Goal: Task Accomplishment & Management: Use online tool/utility

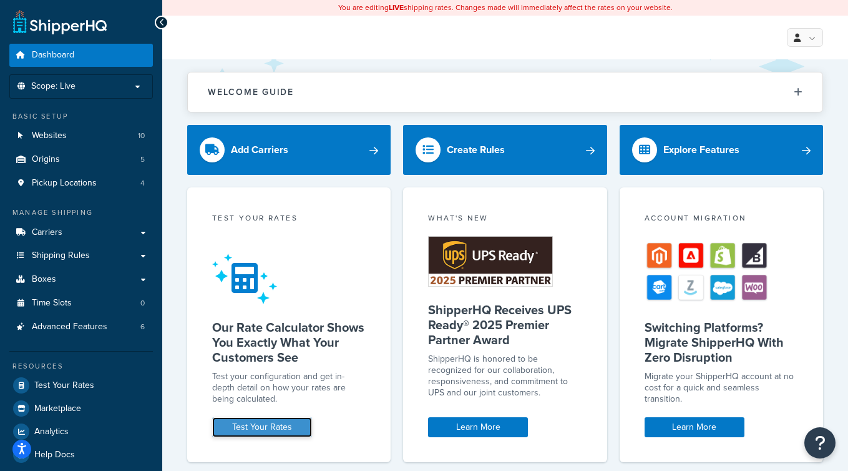
click at [267, 426] on link "Test Your Rates" at bounding box center [262, 427] width 100 height 20
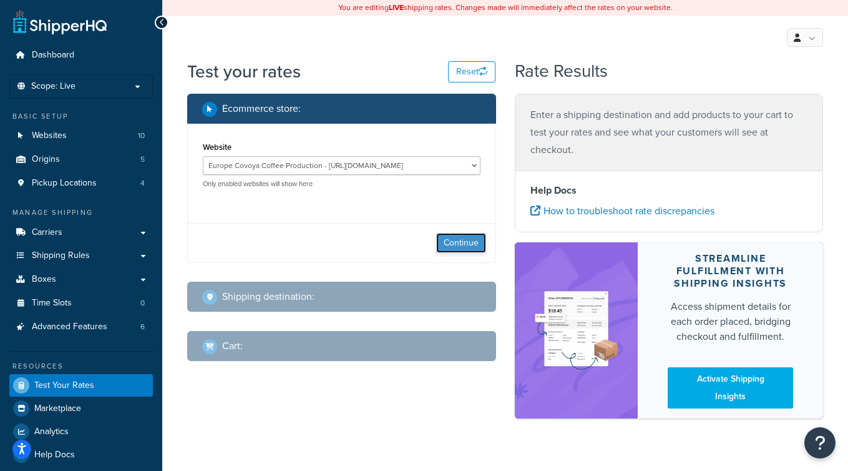
click at [464, 243] on button "Continue" at bounding box center [461, 243] width 50 height 20
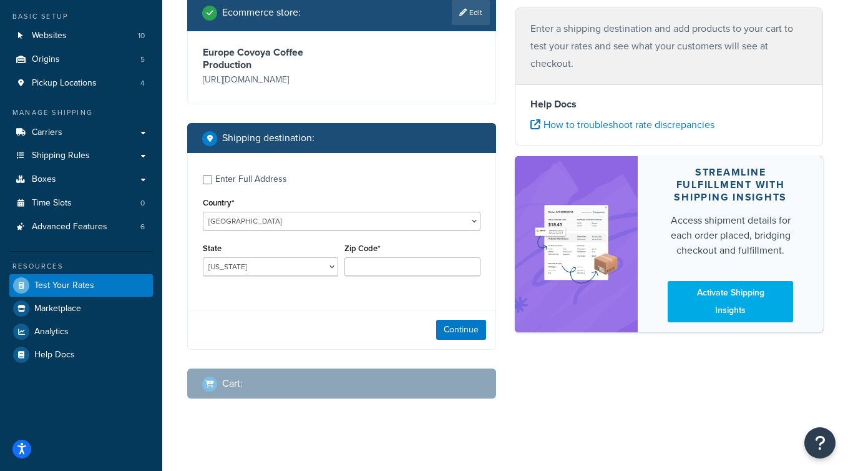
scroll to position [109, 0]
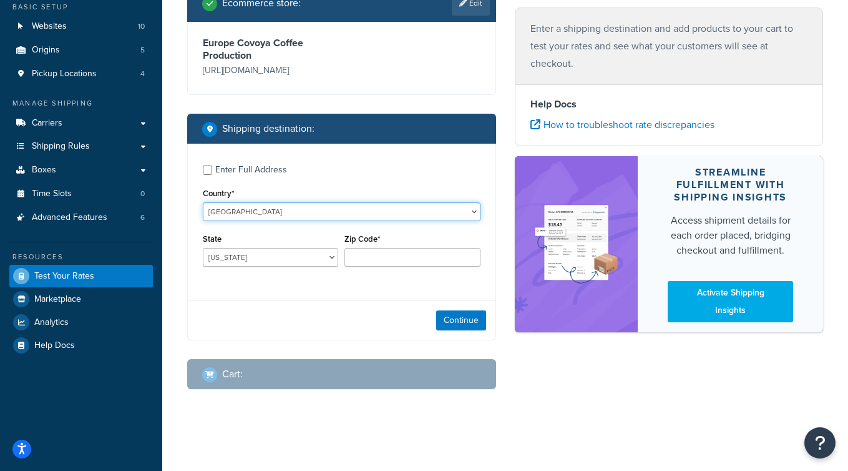
click at [278, 210] on select "[GEOGRAPHIC_DATA] [GEOGRAPHIC_DATA] [GEOGRAPHIC_DATA] [GEOGRAPHIC_DATA] [GEOGRA…" at bounding box center [342, 211] width 278 height 19
select select "VC"
click at [203, 202] on select "[GEOGRAPHIC_DATA] [GEOGRAPHIC_DATA] [GEOGRAPHIC_DATA] [GEOGRAPHIC_DATA] [GEOGRA…" at bounding box center [342, 211] width 278 height 19
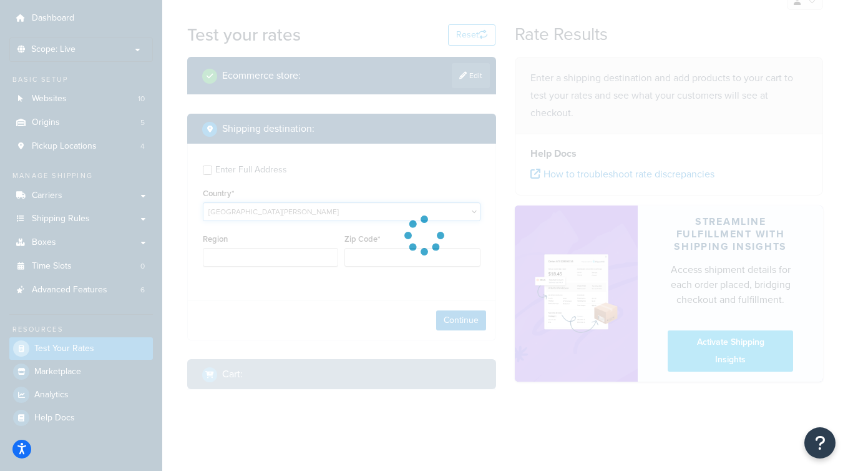
type input "AL"
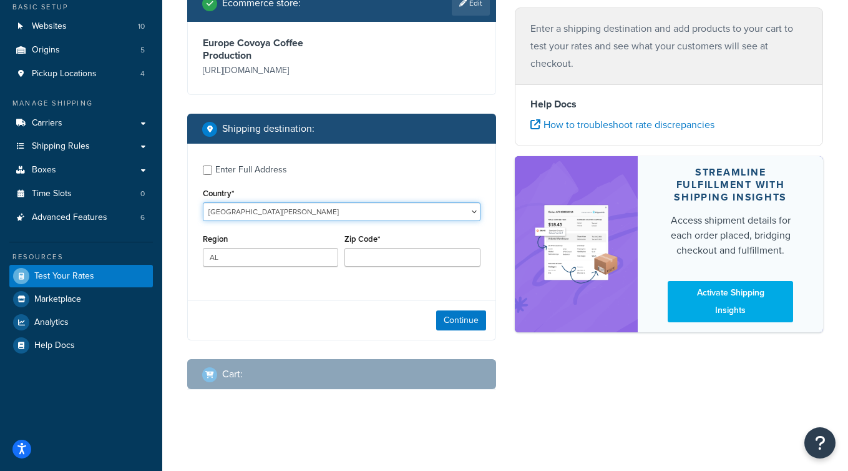
click at [310, 212] on select "[GEOGRAPHIC_DATA] [GEOGRAPHIC_DATA] [GEOGRAPHIC_DATA] [GEOGRAPHIC_DATA] [GEOGRA…" at bounding box center [342, 211] width 278 height 19
select select "ES"
click at [203, 202] on select "[GEOGRAPHIC_DATA] [GEOGRAPHIC_DATA] [GEOGRAPHIC_DATA] [GEOGRAPHIC_DATA] [GEOGRA…" at bounding box center [342, 211] width 278 height 19
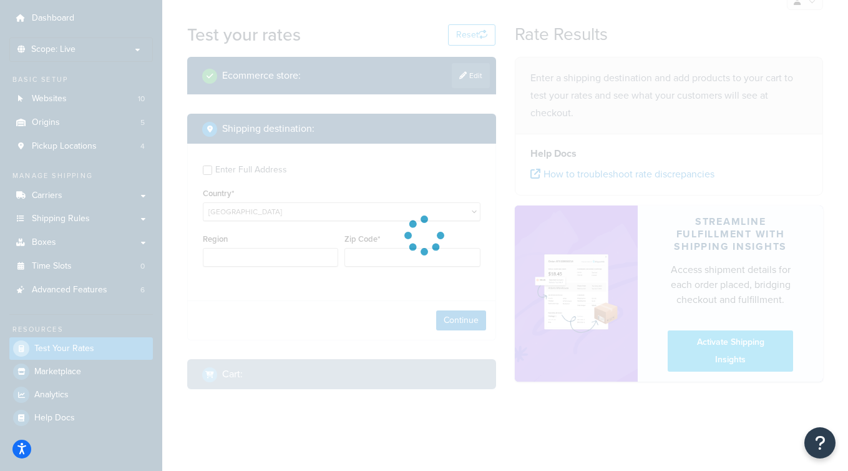
click at [248, 257] on div at bounding box center [424, 235] width 848 height 471
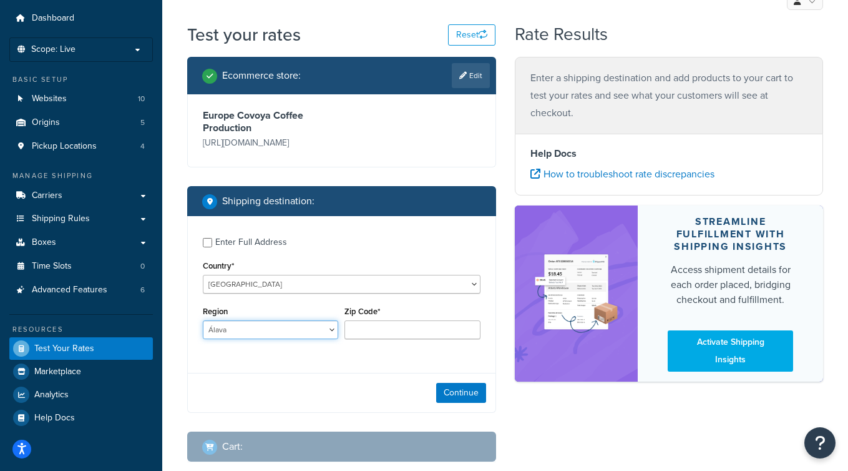
click at [243, 333] on select "Álava Albacete Alicante Almería Asturias Ávila Badajoz Baleares Barcelona Burgo…" at bounding box center [270, 329] width 135 height 19
select select "B"
click at [203, 320] on select "Álava Albacete Alicante Almería Asturias Ávila Badajoz Baleares Barcelona Burgo…" at bounding box center [270, 329] width 135 height 19
click at [381, 328] on input "Zip Code*" at bounding box center [412, 329] width 135 height 19
paste input "08261"
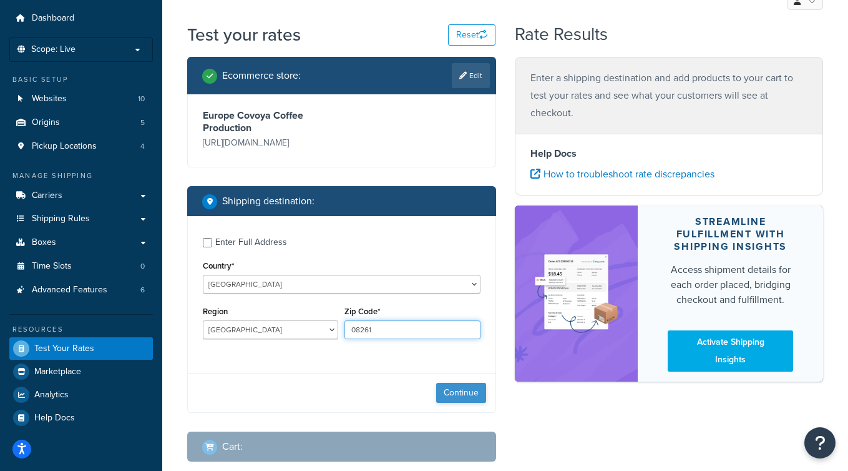
type input "08261"
click at [459, 388] on button "Continue" at bounding box center [461, 393] width 50 height 20
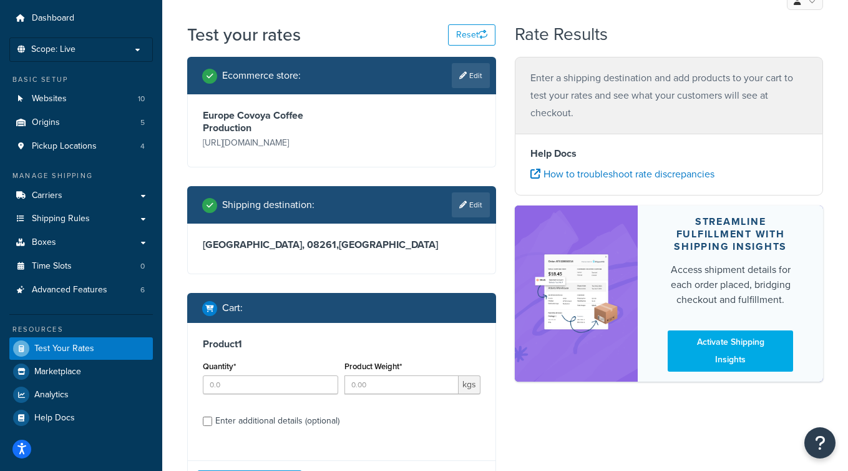
scroll to position [61, 0]
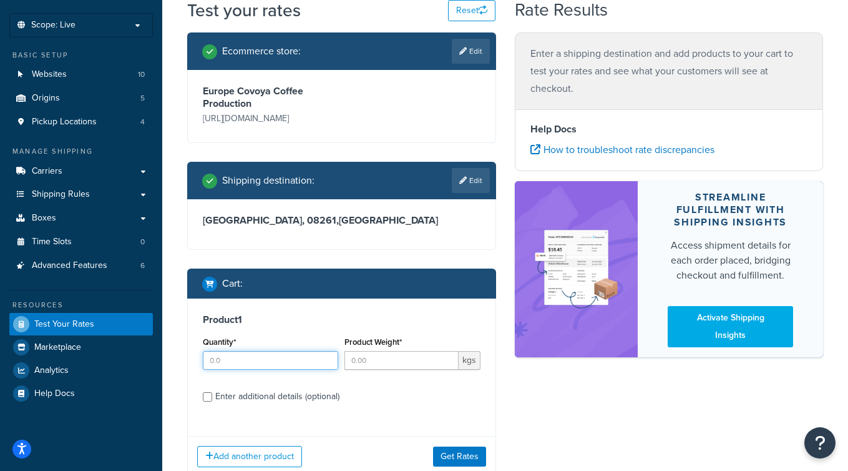
click at [248, 358] on input "Quantity*" at bounding box center [270, 360] width 135 height 19
type input "20"
click at [378, 360] on input "Product Weight*" at bounding box center [402, 360] width 114 height 19
type input "60"
click at [502, 396] on div "Ecommerce store : Edit Europe Covoya Coffee Production https://eu.covoyacoffee.…" at bounding box center [342, 263] width 328 height 463
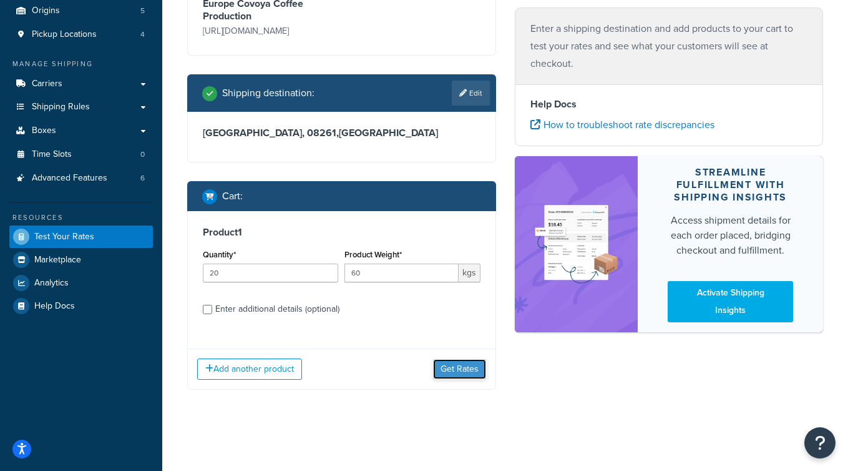
click at [465, 368] on button "Get Rates" at bounding box center [459, 369] width 53 height 20
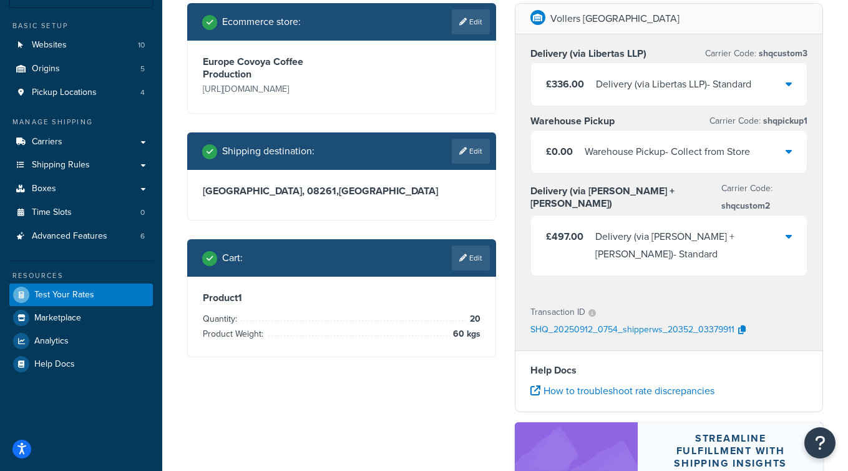
scroll to position [115, 0]
